Goal: Task Accomplishment & Management: Manage account settings

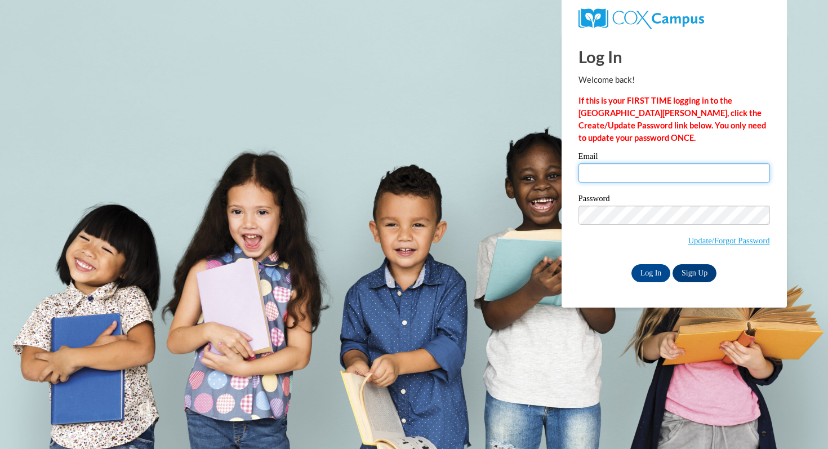
click at [633, 173] on input "Email" at bounding box center [675, 172] width 192 height 19
type input "mrschmidt@pulaskischools.org"
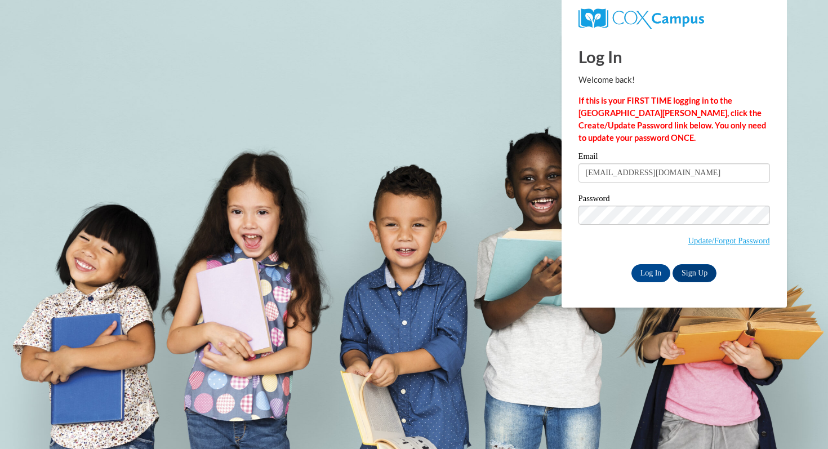
click at [655, 283] on div "Log In Welcome back! If this is your FIRST TIME logging in to the NEW Cox Campu…" at bounding box center [674, 171] width 242 height 274
click at [655, 276] on input "Log In" at bounding box center [651, 273] width 39 height 18
click at [655, 278] on input "Log In" at bounding box center [651, 273] width 39 height 18
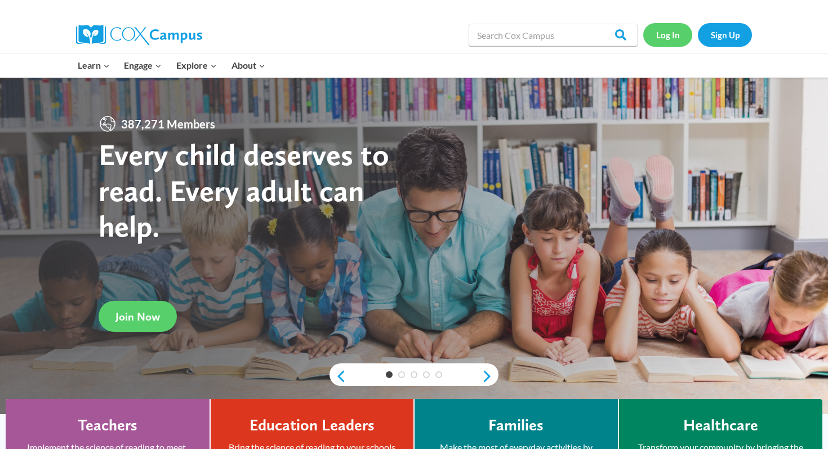
click at [668, 43] on link "Log In" at bounding box center [668, 34] width 49 height 23
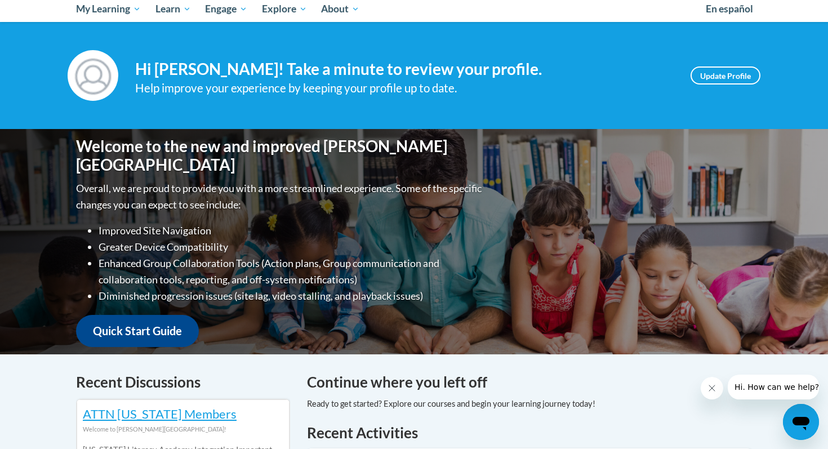
scroll to position [114, 0]
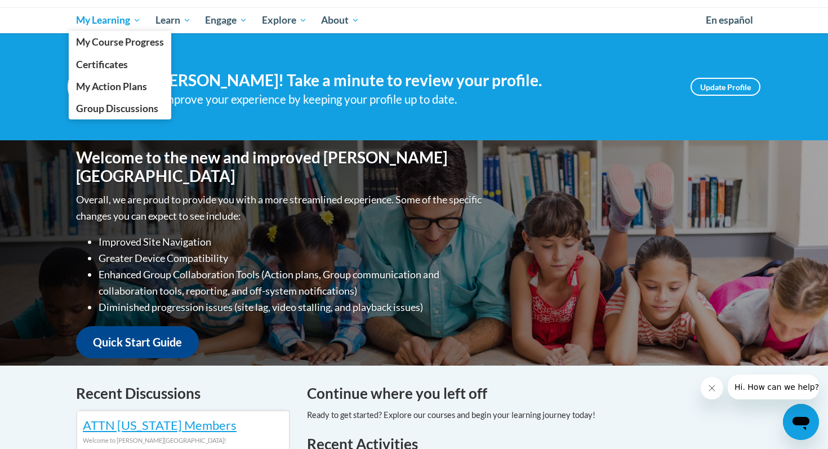
click at [121, 25] on span "My Learning" at bounding box center [108, 21] width 65 height 14
click at [133, 79] on link "My Action Plans" at bounding box center [120, 87] width 103 height 22
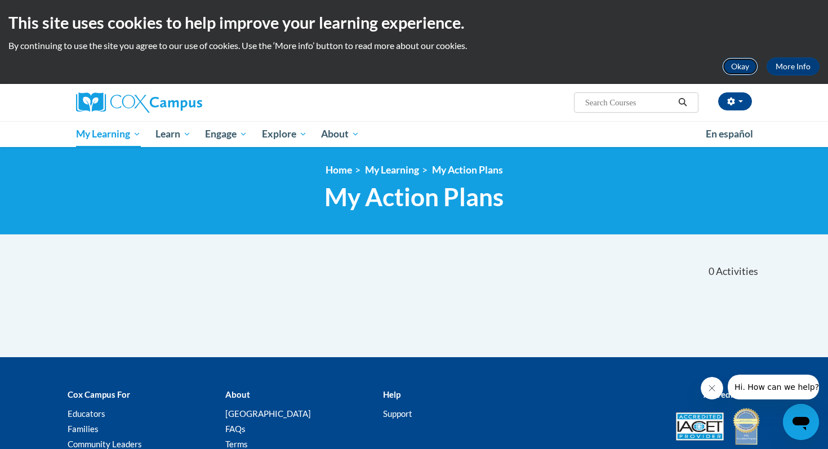
click at [733, 65] on button "Okay" at bounding box center [740, 66] width 36 height 18
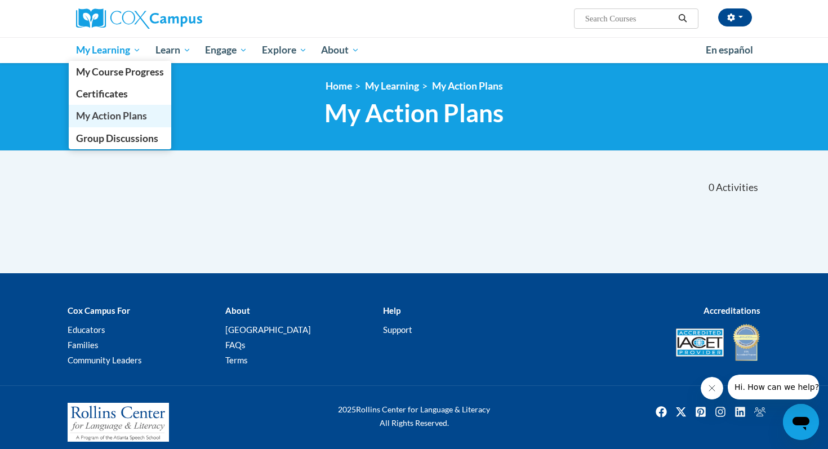
click at [128, 121] on span "My Action Plans" at bounding box center [111, 116] width 71 height 12
